Goal: Task Accomplishment & Management: Use online tool/utility

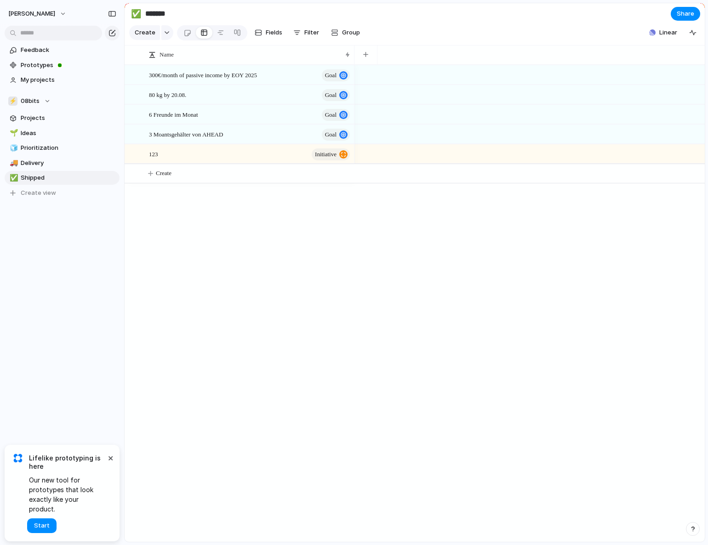
drag, startPoint x: 111, startPoint y: 466, endPoint x: 91, endPoint y: 416, distance: 53.6
click at [90, 416] on div "[PERSON_NAME] Prototypes My projects ⚡ 08bits Projects 🌱 Ideas 🧊 Prioritization…" at bounding box center [62, 272] width 124 height 545
click at [41, 524] on span "Start" at bounding box center [42, 525] width 16 height 9
